Goal: Transaction & Acquisition: Purchase product/service

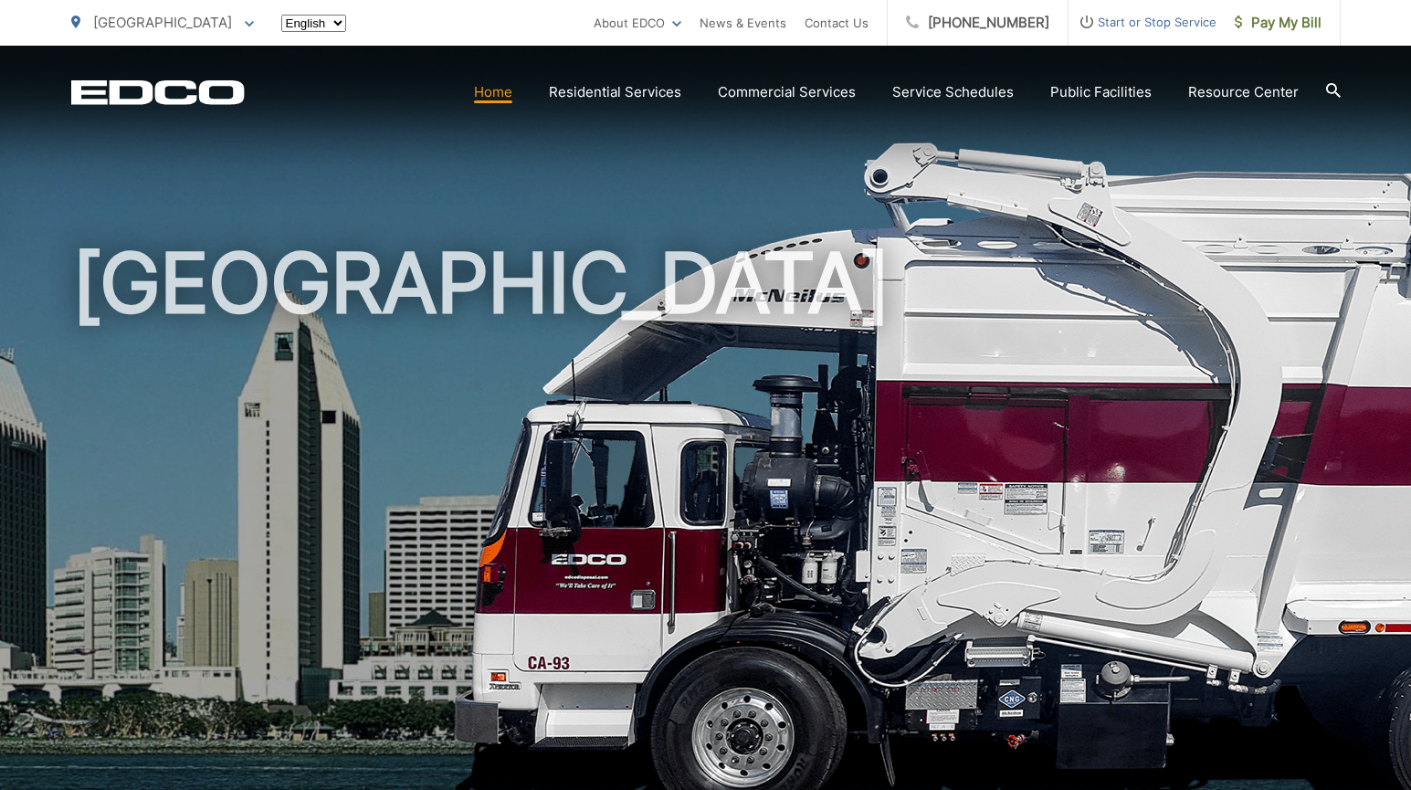
click at [1260, 32] on span "Pay My Bill" at bounding box center [1277, 23] width 87 height 22
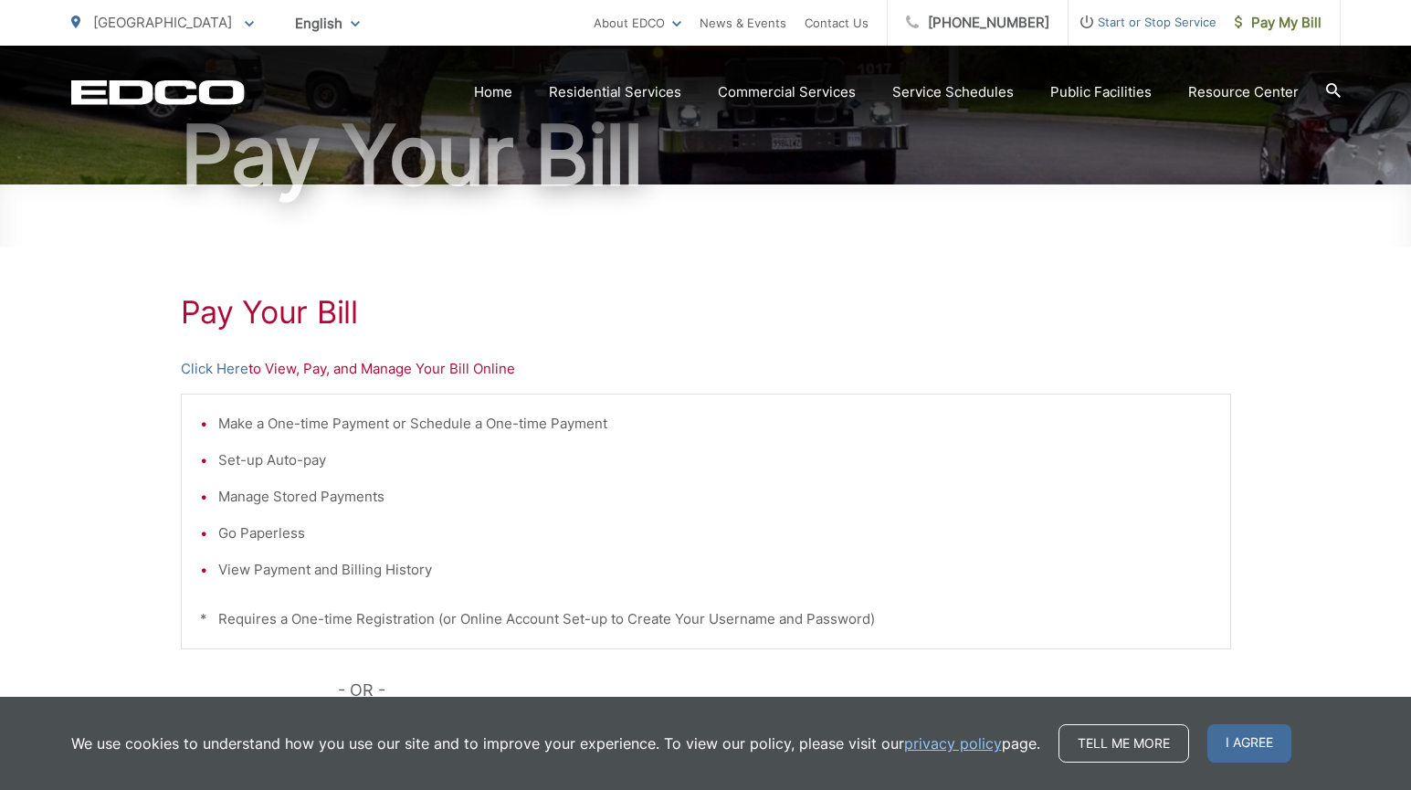
scroll to position [91, 0]
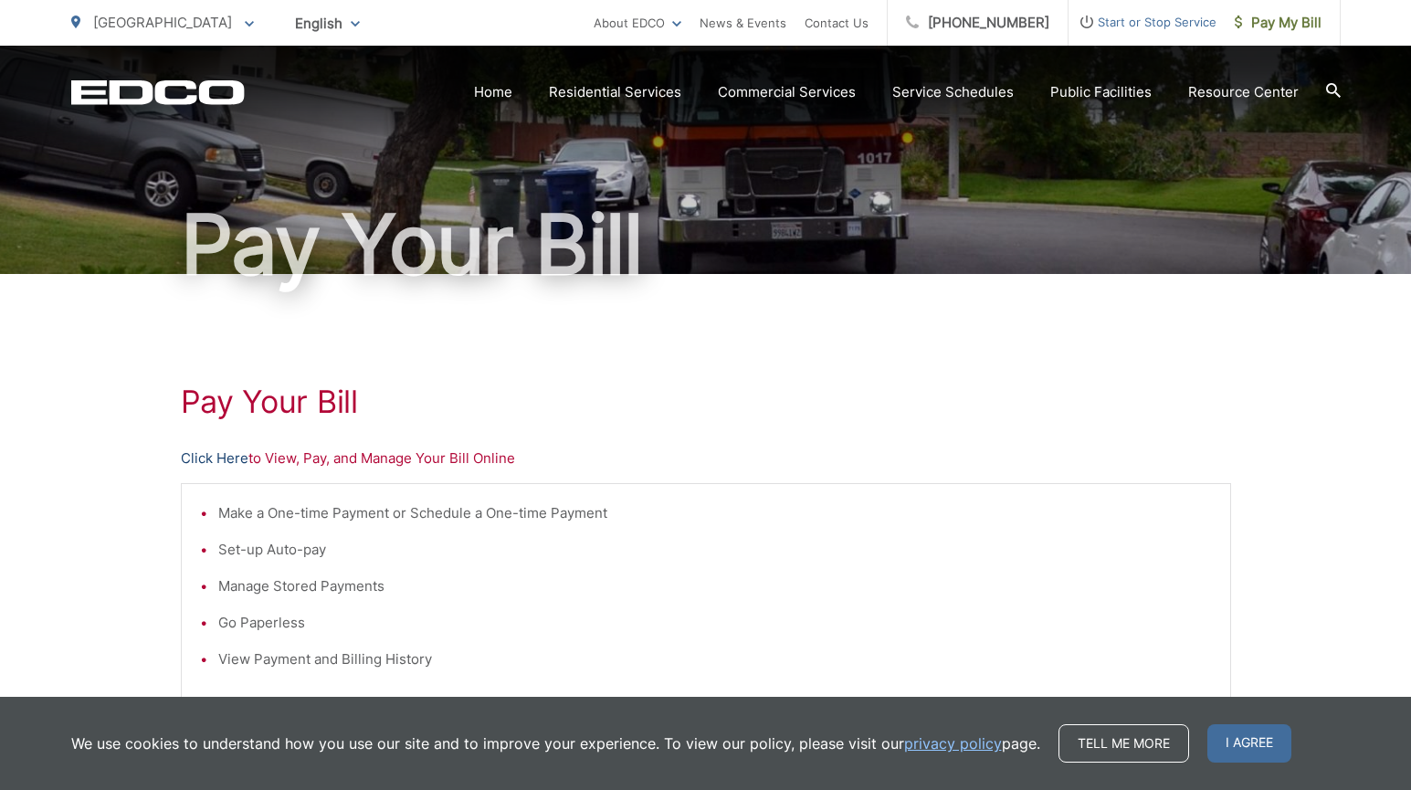
click at [205, 463] on link "Click Here" at bounding box center [215, 458] width 68 height 22
click at [625, 361] on div "Pay Your Bill Click Here to View, Pay, and Manage Your Bill Online Make a One-t…" at bounding box center [706, 684] width 1050 height 820
click at [898, 373] on div "Pay Your Bill Click Here to View, Pay, and Manage Your Bill Online Make a One-t…" at bounding box center [706, 684] width 1050 height 820
click at [846, 377] on div "Pay Your Bill Click Here to View, Pay, and Manage Your Bill Online Make a One-t…" at bounding box center [706, 684] width 1050 height 820
click at [781, 340] on div "Pay Your Bill Click Here to View, Pay, and Manage Your Bill Online Make a One-t…" at bounding box center [706, 684] width 1050 height 820
